Goal: Find specific page/section: Find specific page/section

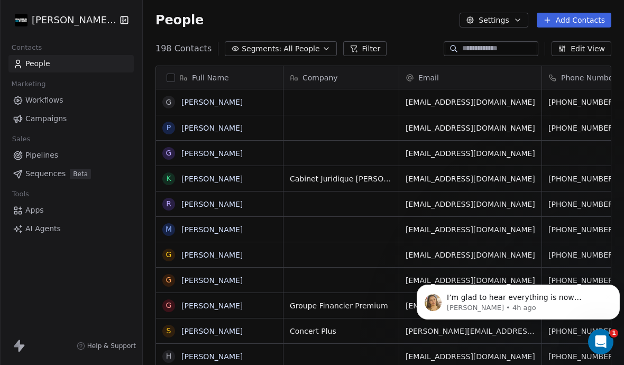
click at [491, 47] on input at bounding box center [499, 48] width 74 height 11
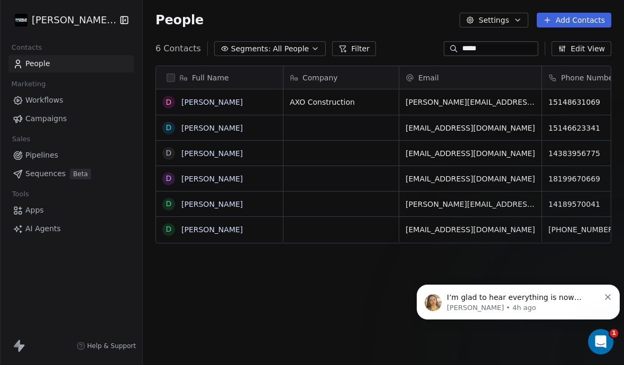
type input "*****"
click at [199, 232] on link "David Pare" at bounding box center [211, 229] width 61 height 8
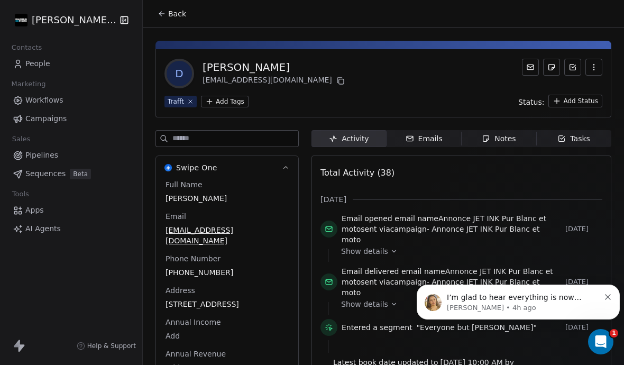
click at [503, 142] on div "Notes" at bounding box center [499, 138] width 34 height 11
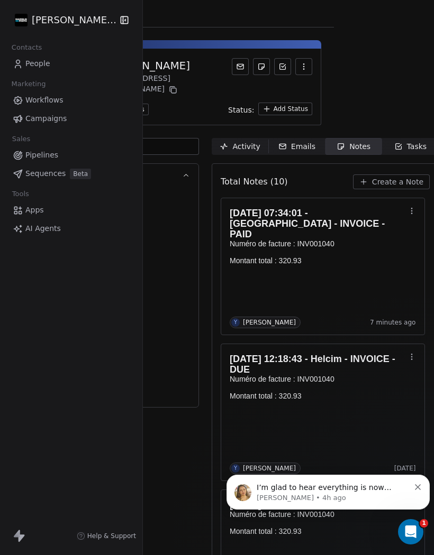
scroll to position [1, 100]
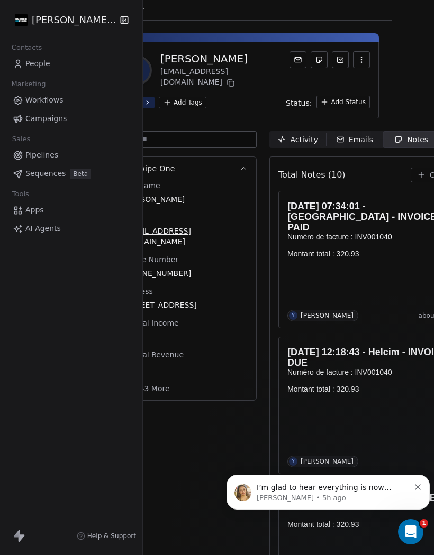
scroll to position [7, 42]
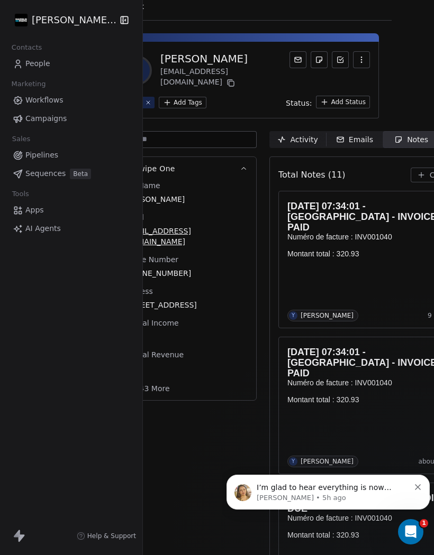
click at [34, 72] on link "People" at bounding box center [70, 63] width 125 height 17
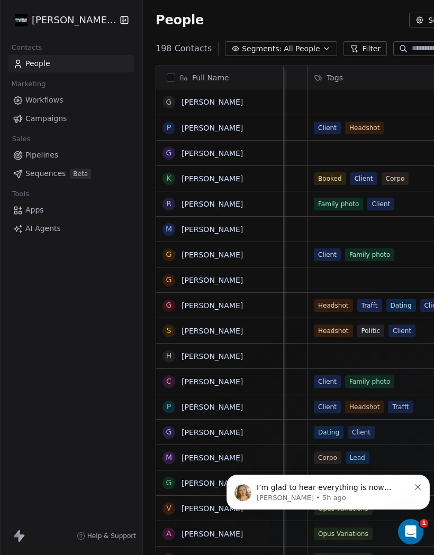
scroll to position [0, 337]
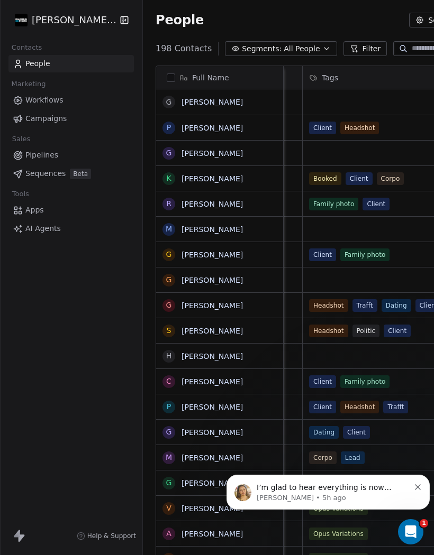
click at [209, 104] on link "[PERSON_NAME]" at bounding box center [211, 102] width 61 height 8
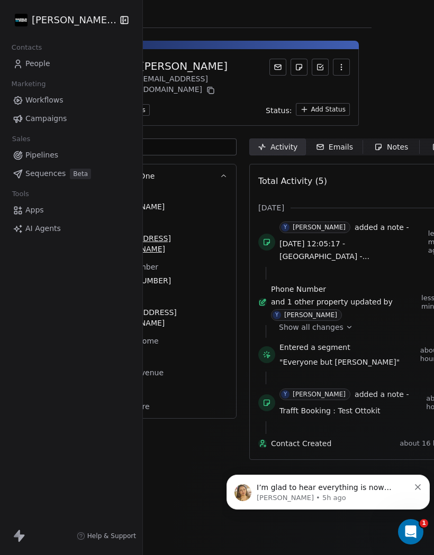
scroll to position [0, 64]
click at [391, 142] on div "Notes" at bounding box center [389, 147] width 34 height 11
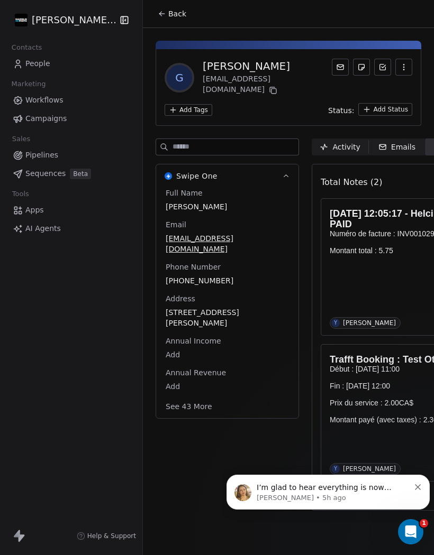
click at [46, 29] on button "[PERSON_NAME] Photo" at bounding box center [63, 20] width 100 height 18
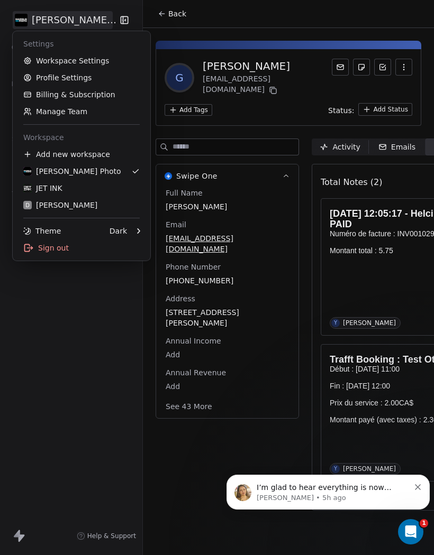
click at [51, 192] on div "JET INK" at bounding box center [42, 188] width 39 height 11
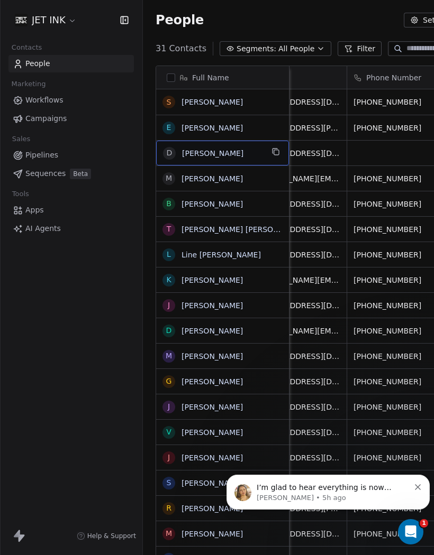
scroll to position [0, 40]
click at [0, 0] on button "grid" at bounding box center [0, 0] width 0 height 0
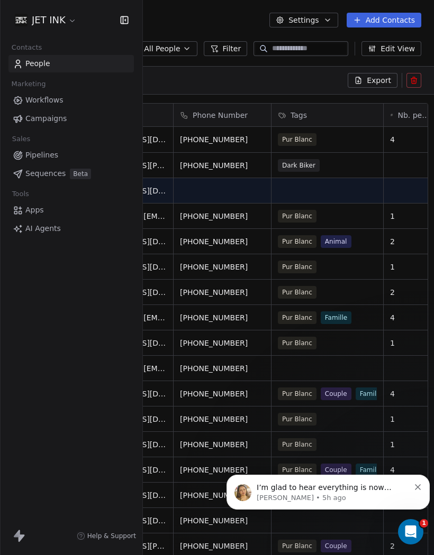
scroll to position [0, 181]
click at [417, 76] on icon at bounding box center [413, 80] width 8 height 8
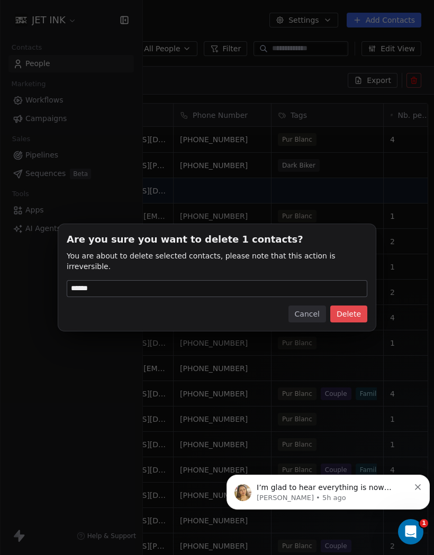
type input "******"
click at [357, 310] on button "Delete" at bounding box center [348, 314] width 37 height 17
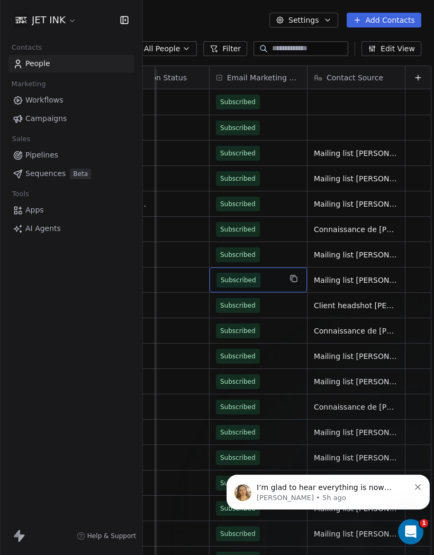
scroll to position [0, 737]
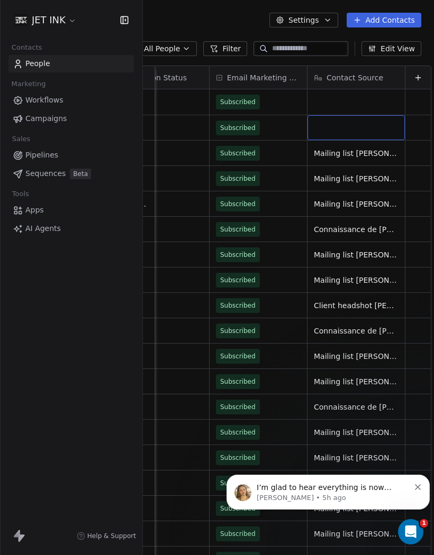
click at [332, 115] on div "grid" at bounding box center [355, 127] width 97 height 25
type textarea "**********"
click at [372, 322] on html "JET INK Contacts People Marketing Workflows Campaigns Sales Pipelines Sequences…" at bounding box center [217, 277] width 434 height 555
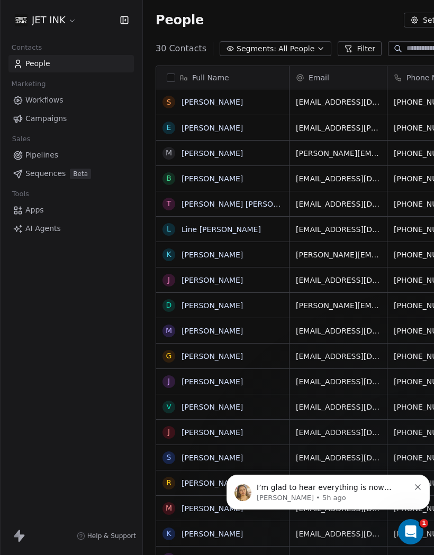
scroll to position [529, 435]
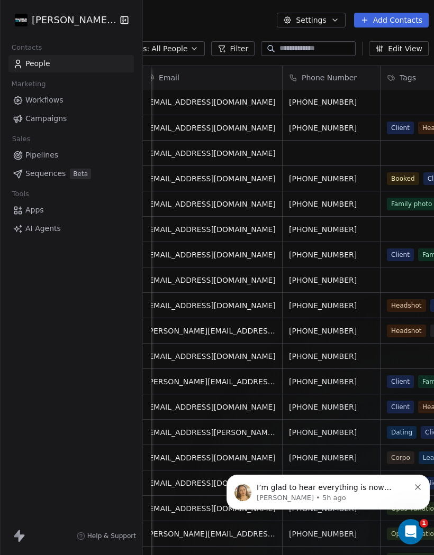
scroll to position [0, 136]
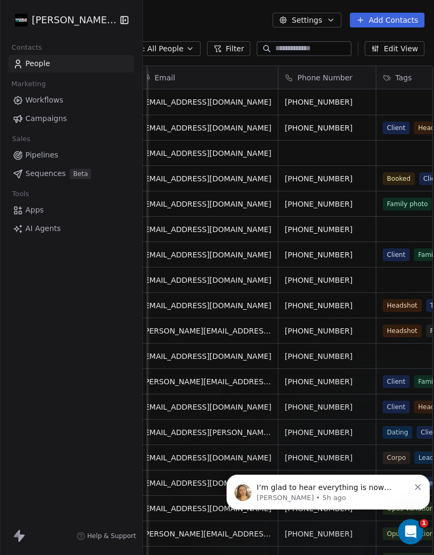
click at [291, 52] on input at bounding box center [312, 48] width 74 height 11
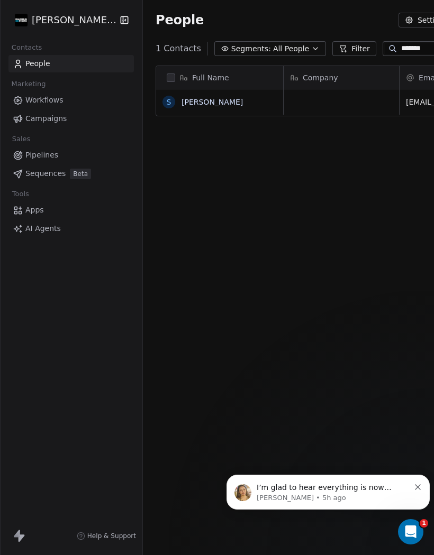
scroll to position [0, 0]
type input "*******"
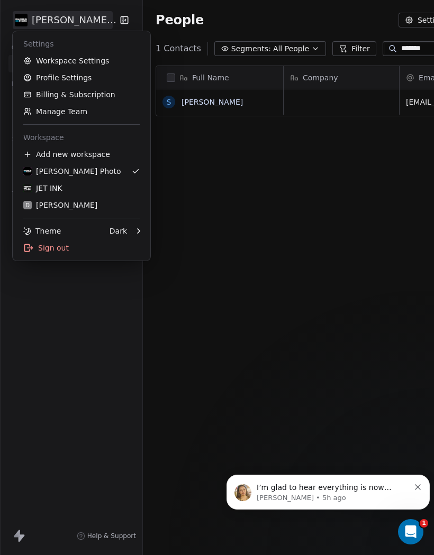
click at [46, 195] on link "JET INK" at bounding box center [81, 188] width 129 height 17
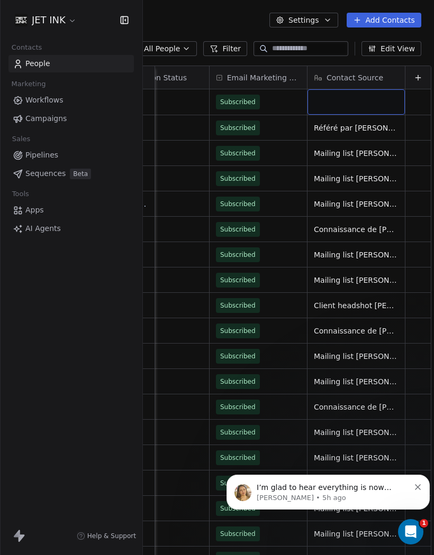
scroll to position [0, 144]
click at [340, 89] on div "grid" at bounding box center [355, 101] width 97 height 25
click at [341, 89] on div "grid" at bounding box center [355, 101] width 97 height 25
type textarea "**********"
click at [277, 148] on html "JET INK Contacts People Marketing Workflows Campaigns Sales Pipelines Sequences…" at bounding box center [217, 277] width 434 height 555
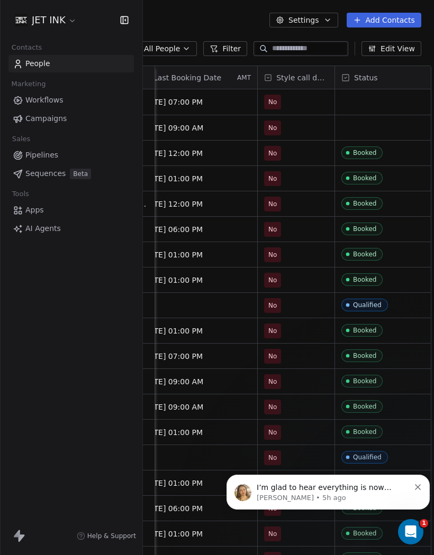
scroll to position [0, 405]
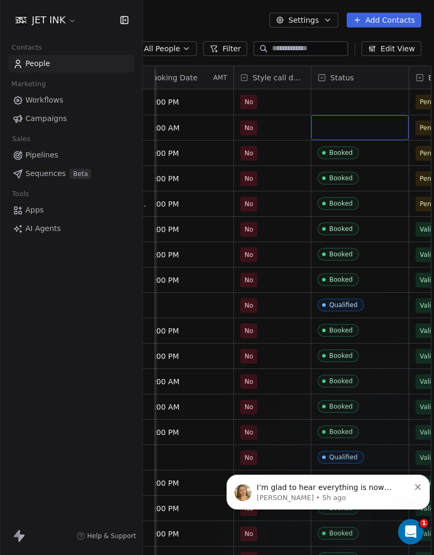
click at [344, 115] on div "grid" at bounding box center [359, 127] width 97 height 25
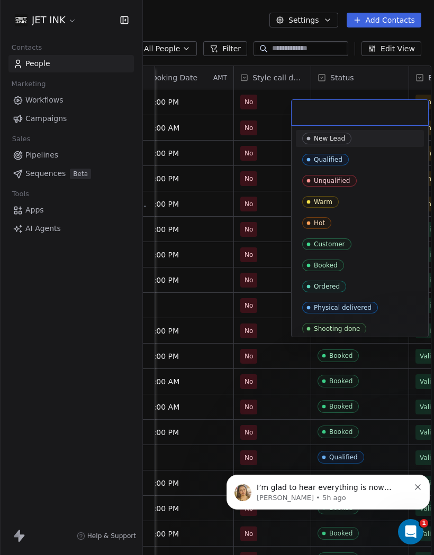
click at [339, 266] on span "Booked" at bounding box center [323, 266] width 42 height 12
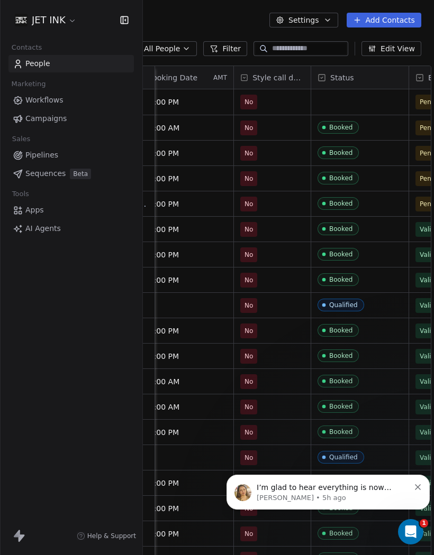
scroll to position [46, 0]
click at [341, 89] on div "grid" at bounding box center [359, 101] width 97 height 25
click at [352, 89] on div "grid" at bounding box center [359, 101] width 97 height 25
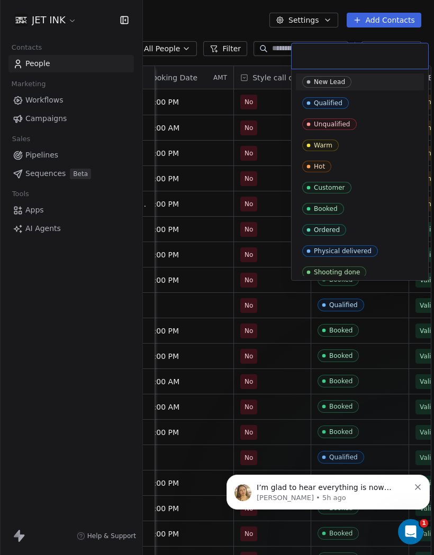
click at [332, 208] on div "Booked" at bounding box center [326, 208] width 24 height 7
